Goal: Task Accomplishment & Management: Manage account settings

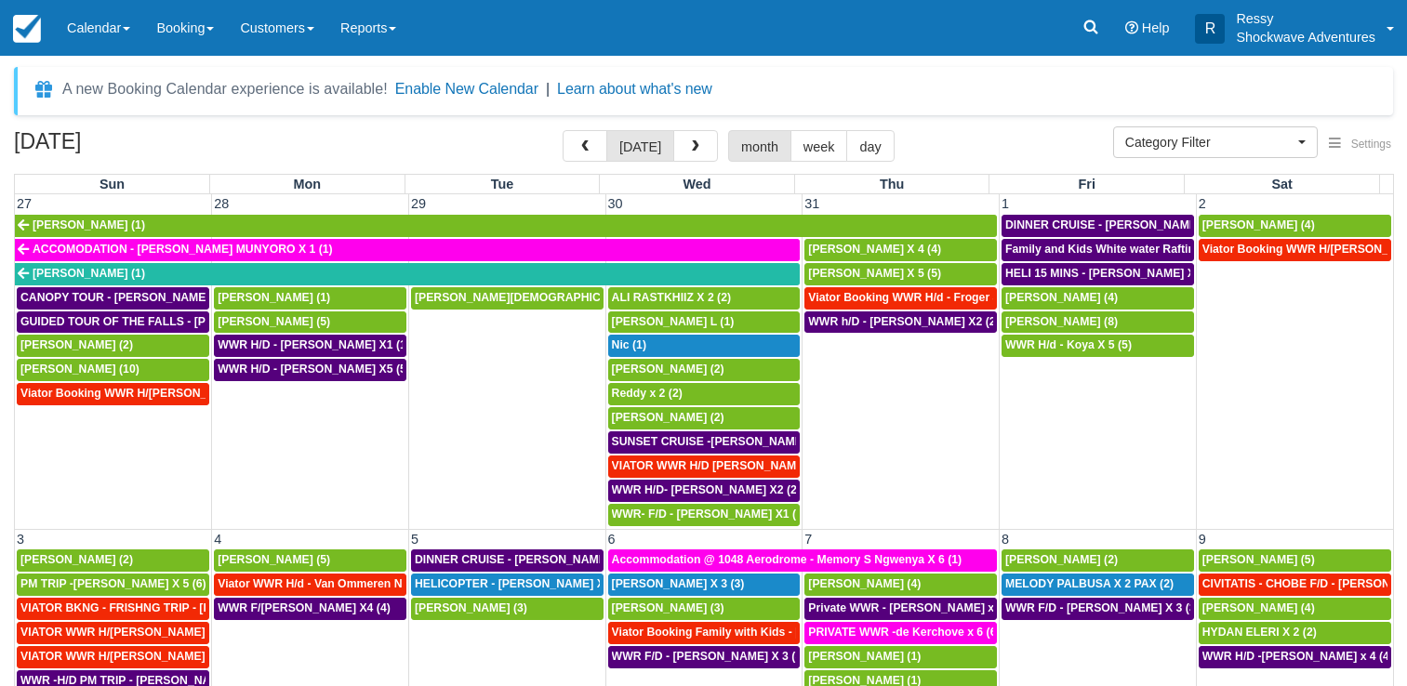
select select
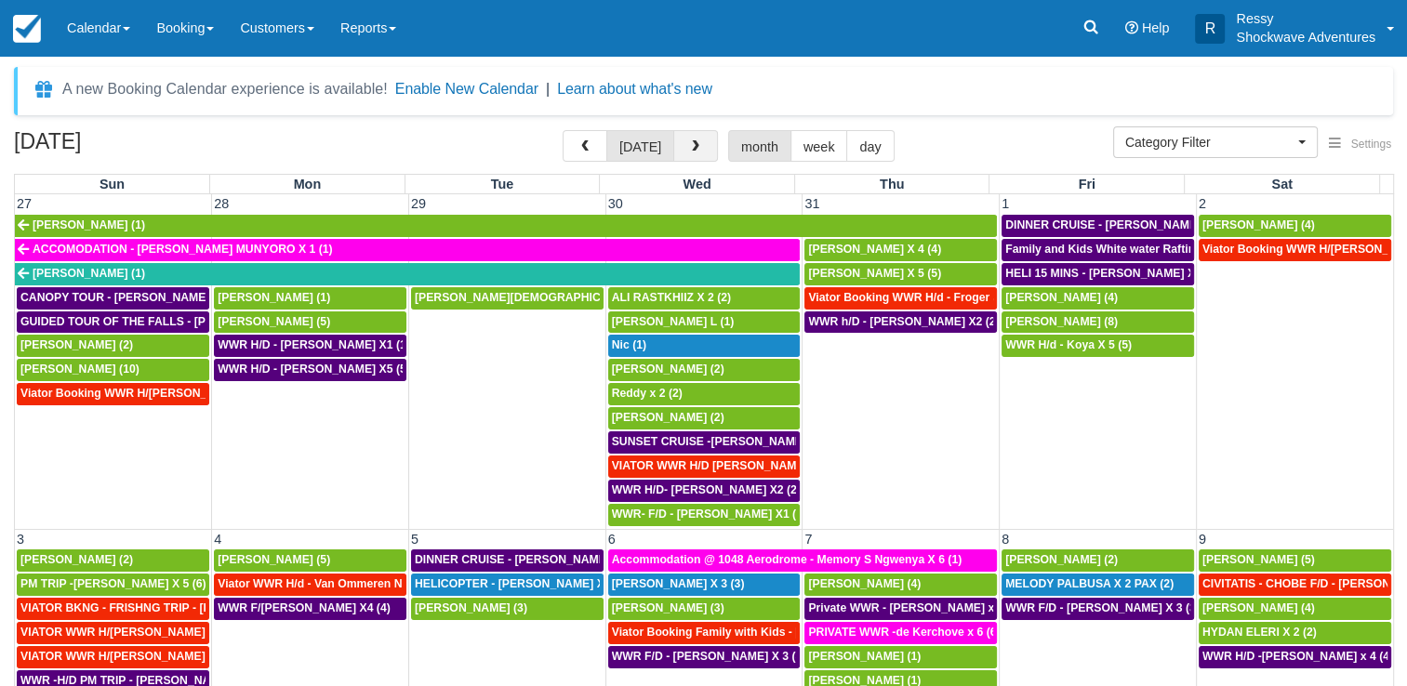
click at [694, 140] on span "button" at bounding box center [695, 146] width 13 height 13
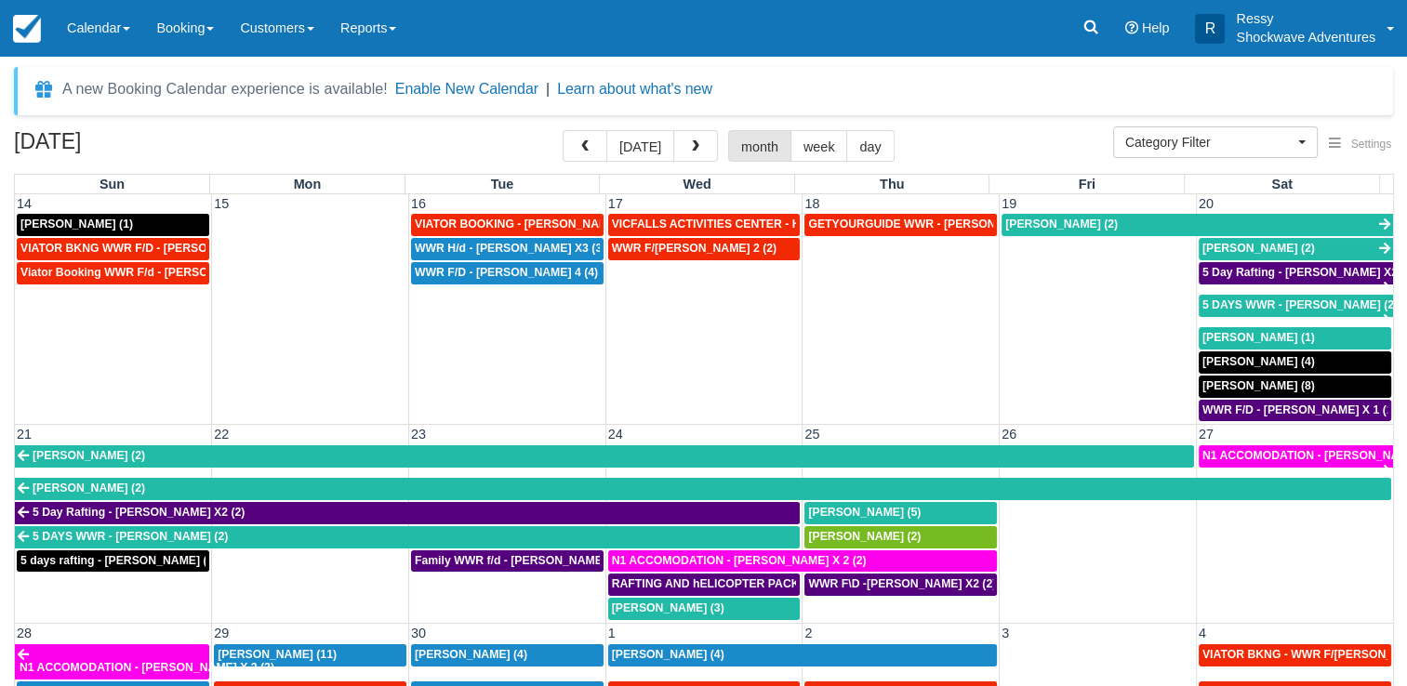
scroll to position [93, 0]
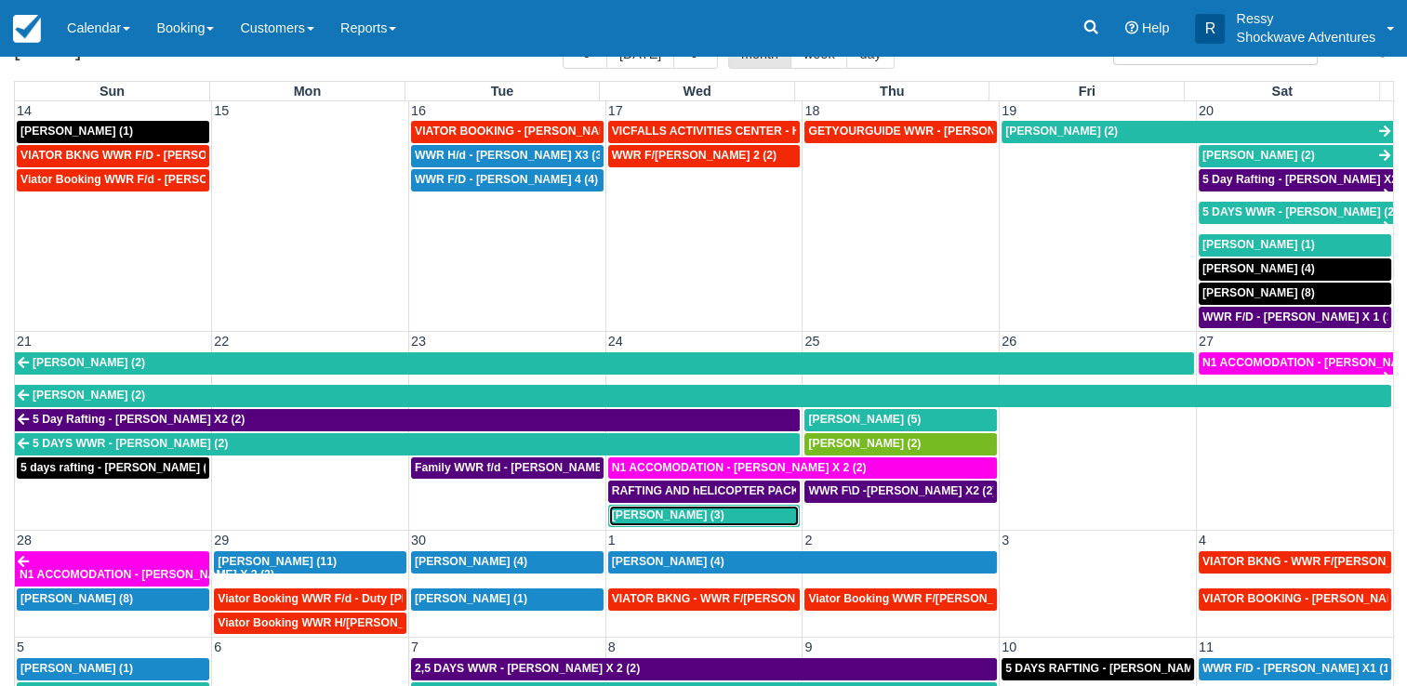
click at [742, 509] on div "[PERSON_NAME] (3)" at bounding box center [704, 516] width 185 height 15
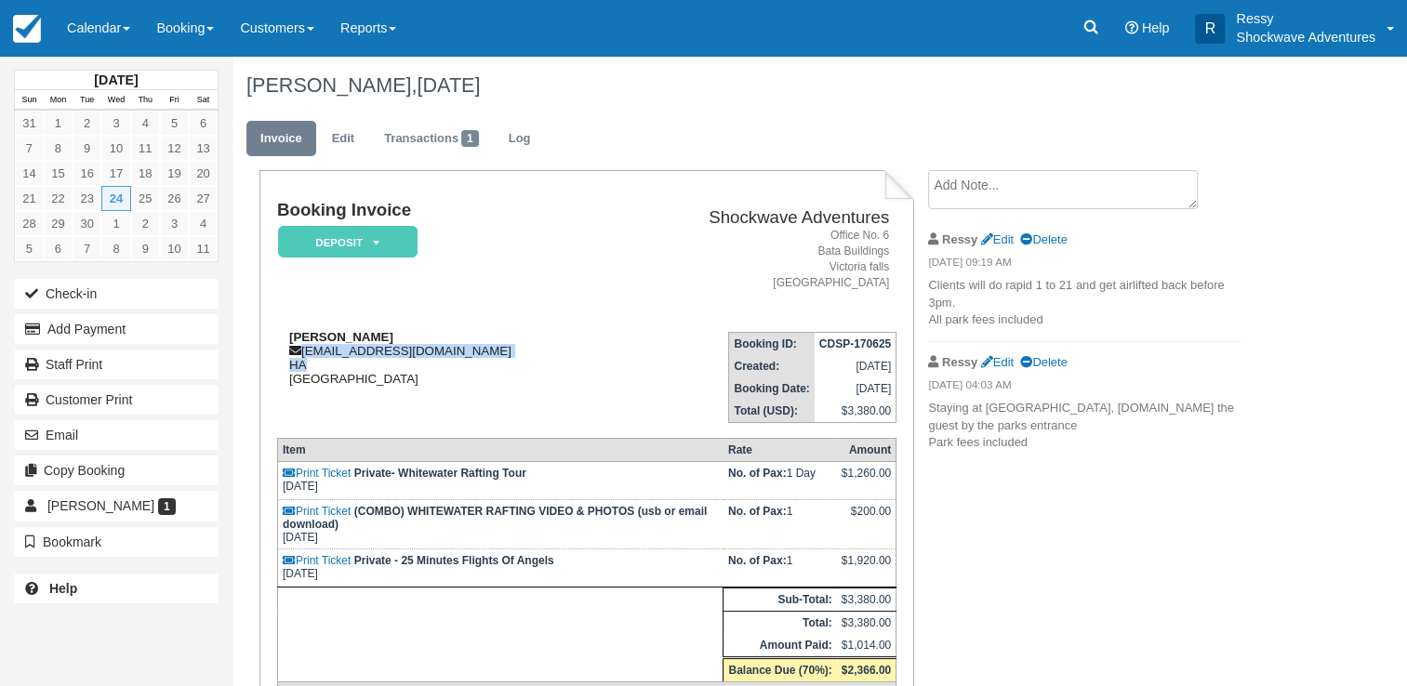
drag, startPoint x: 300, startPoint y: 348, endPoint x: 485, endPoint y: 349, distance: 185.0
click at [483, 354] on div "Ryan Leadbeater ryanleadbeater@me.com HA Zimbabwe" at bounding box center [446, 358] width 338 height 56
copy div "ryanleadbeater@me.com"
click at [559, 343] on div "Ryan Leadbeater ryanleadbeater@me.com HA Zimbabwe" at bounding box center [446, 358] width 338 height 56
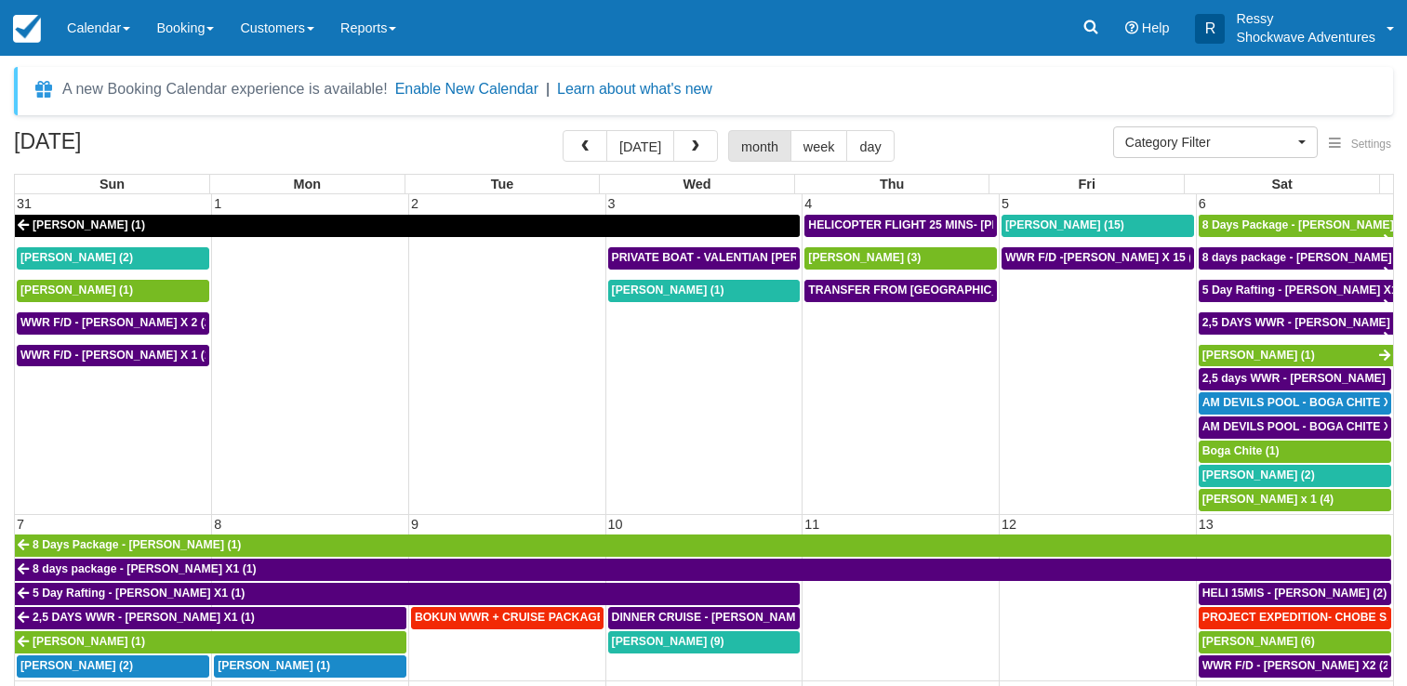
select select
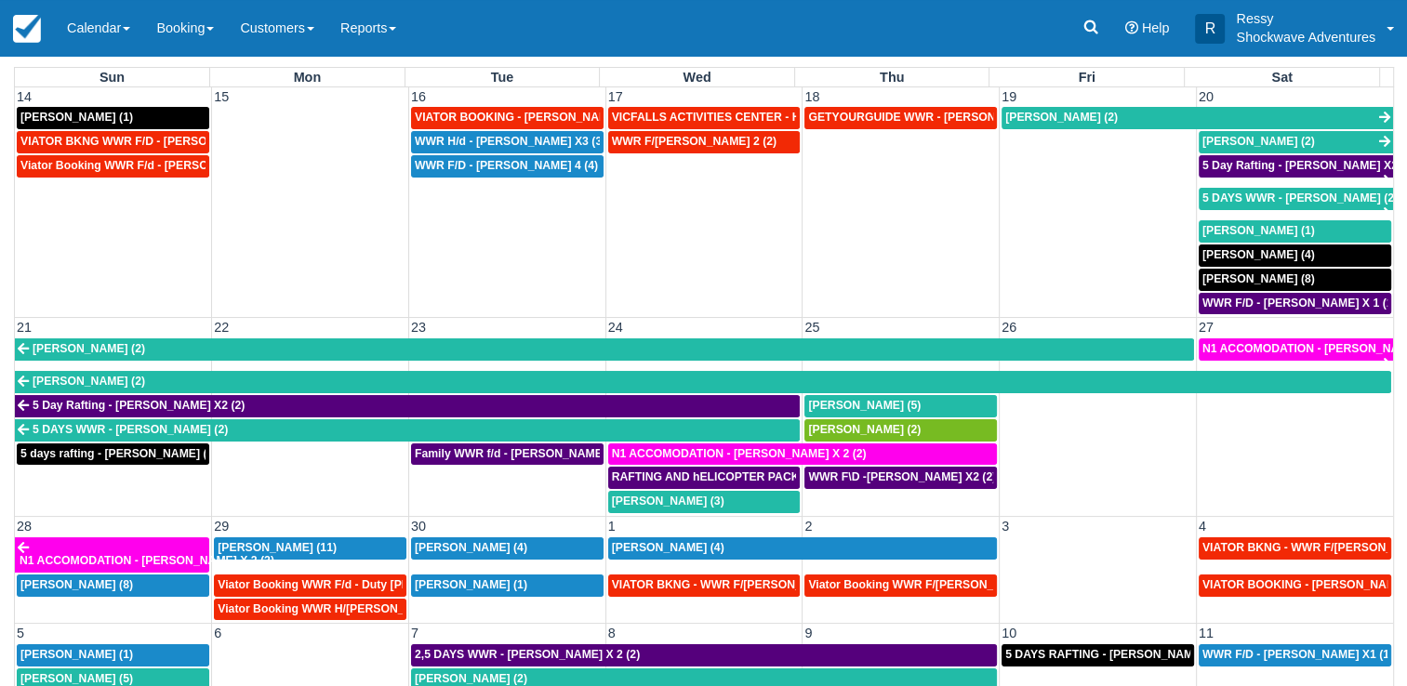
scroll to position [152, 0]
